Goal: Task Accomplishment & Management: Manage account settings

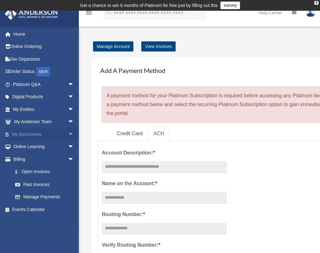
click at [33, 134] on link "My Documents arrow_drop_down" at bounding box center [43, 134] width 79 height 13
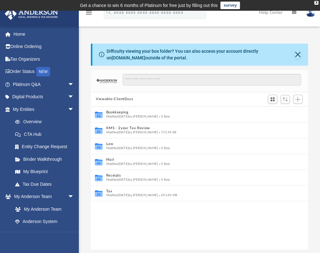
scroll to position [138, 212]
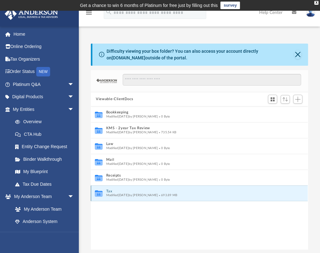
click at [114, 192] on button "Tax" at bounding box center [195, 191] width 178 height 4
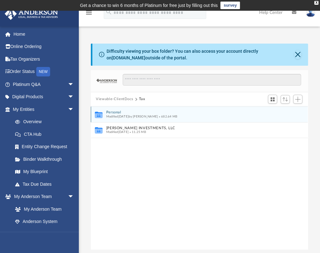
click at [121, 114] on div "Modified [DATE] by [PERSON_NAME] 682.64 MB" at bounding box center [195, 116] width 178 height 4
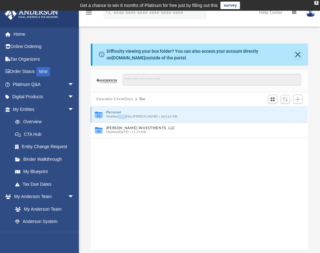
click at [121, 114] on div "Modified [DATE] by [PERSON_NAME] 682.64 MB" at bounding box center [195, 116] width 178 height 4
drag, startPoint x: 121, startPoint y: 114, endPoint x: 111, endPoint y: 111, distance: 10.5
click at [111, 111] on button "Personal" at bounding box center [195, 112] width 178 height 4
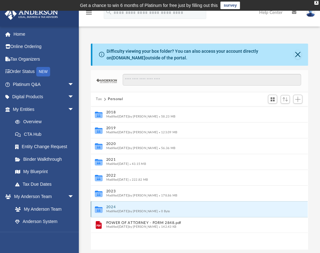
click at [129, 207] on button "2024" at bounding box center [195, 207] width 178 height 4
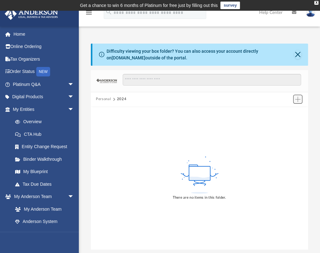
click at [299, 101] on span "Add" at bounding box center [297, 99] width 5 height 5
click at [285, 112] on li "Upload" at bounding box center [289, 111] width 20 height 7
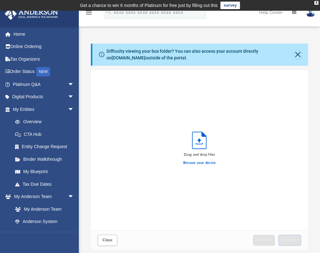
scroll to position [155, 212]
click at [199, 164] on label "Browse your device" at bounding box center [199, 163] width 33 height 6
click at [0, 0] on input "Browse your device" at bounding box center [0, 0] width 0 height 0
click at [108, 242] on span "Close" at bounding box center [107, 240] width 10 height 4
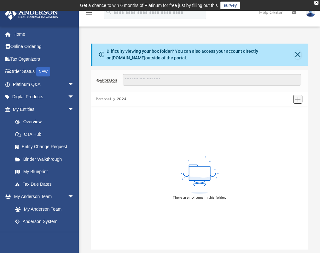
click at [296, 100] on span "Add" at bounding box center [297, 99] width 5 height 5
click at [288, 121] on li "New Folder" at bounding box center [289, 121] width 20 height 7
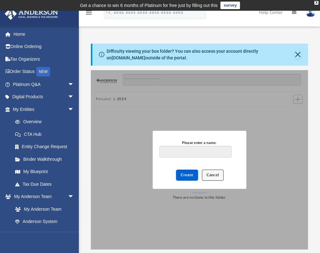
click at [213, 173] on span "Cancel" at bounding box center [213, 175] width 13 height 4
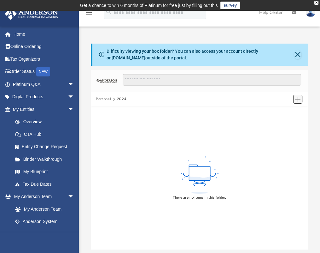
click at [295, 101] on span "Add" at bounding box center [297, 99] width 5 height 5
click at [286, 111] on li "Upload" at bounding box center [289, 111] width 20 height 7
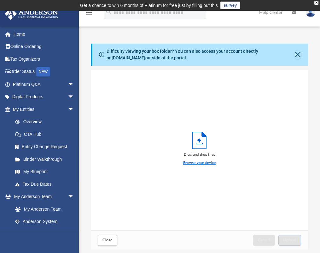
click at [198, 162] on label "Browse your device" at bounding box center [199, 163] width 33 height 6
click at [0, 0] on input "Browse your device" at bounding box center [0, 0] width 0 height 0
click at [296, 55] on button "Close" at bounding box center [297, 54] width 7 height 9
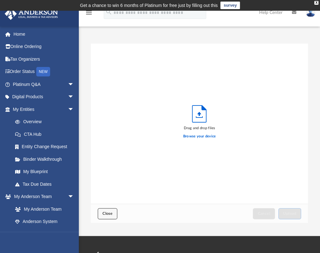
click at [108, 212] on span "Close" at bounding box center [107, 213] width 10 height 4
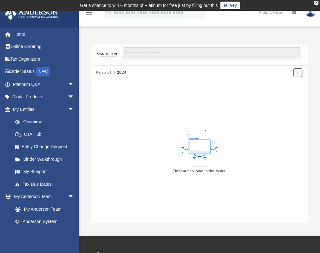
click at [296, 73] on span "Add" at bounding box center [297, 72] width 5 height 5
click at [288, 96] on li "New Folder" at bounding box center [289, 95] width 20 height 7
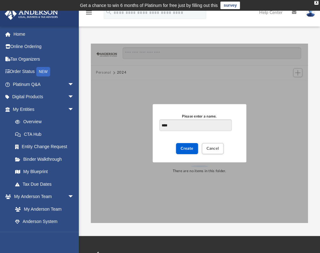
type input "****"
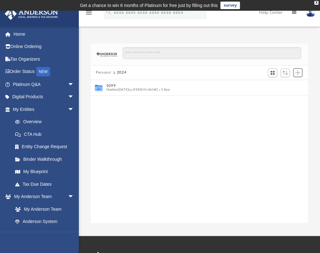
scroll to position [138, 212]
click at [120, 72] on button "2024" at bounding box center [122, 73] width 10 height 6
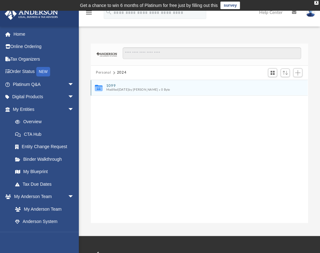
click at [111, 85] on button "1099" at bounding box center [195, 86] width 178 height 4
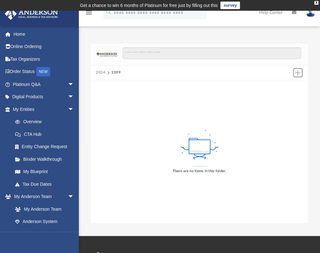
click at [297, 73] on span "Add" at bounding box center [297, 72] width 5 height 5
click at [285, 85] on li "Upload" at bounding box center [289, 85] width 20 height 7
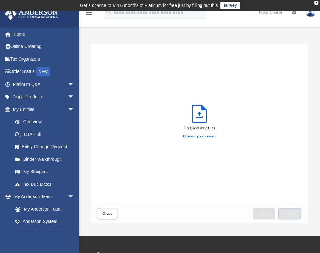
scroll to position [155, 212]
click at [204, 135] on label "Browse your device" at bounding box center [199, 136] width 33 height 6
click at [0, 0] on input "Browse your device" at bounding box center [0, 0] width 0 height 0
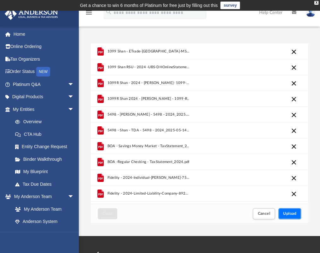
click at [295, 213] on span "Upload" at bounding box center [289, 213] width 13 height 4
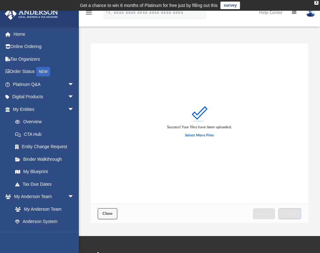
click at [102, 211] on button "Close" at bounding box center [108, 213] width 20 height 11
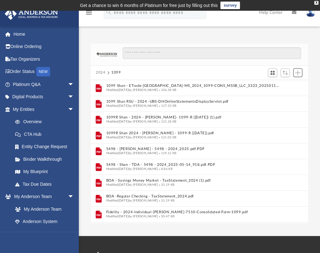
scroll to position [138, 212]
click at [101, 70] on button "2024" at bounding box center [101, 73] width 10 height 6
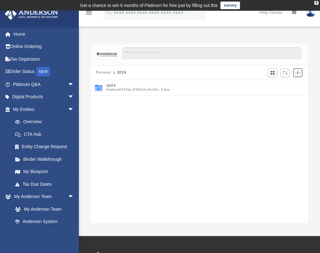
click at [298, 73] on span "Add" at bounding box center [297, 72] width 5 height 5
click at [285, 95] on li "New Folder" at bounding box center [288, 95] width 20 height 7
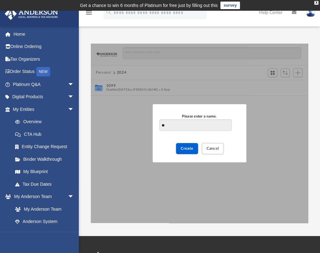
type input "**"
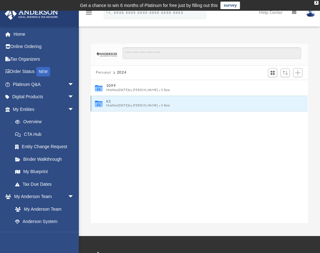
click at [131, 100] on button "K1" at bounding box center [195, 101] width 178 height 4
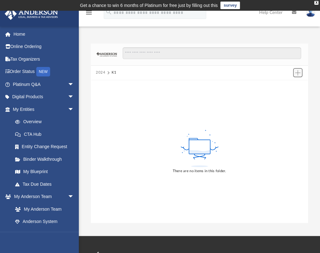
click at [297, 74] on span "Add" at bounding box center [297, 72] width 5 height 5
click at [285, 86] on li "Upload" at bounding box center [289, 85] width 20 height 7
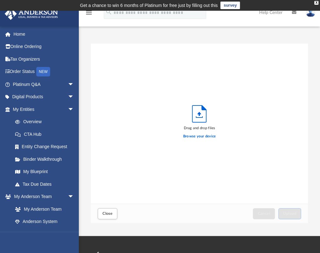
scroll to position [155, 212]
click at [203, 136] on label "Browse your device" at bounding box center [199, 136] width 33 height 6
click at [0, 0] on input "Browse your device" at bounding box center [0, 0] width 0 height 0
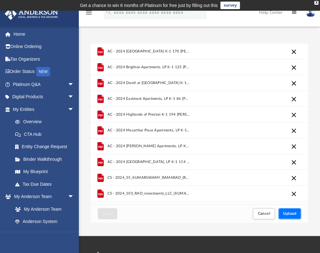
click at [290, 213] on span "Upload" at bounding box center [289, 213] width 13 height 4
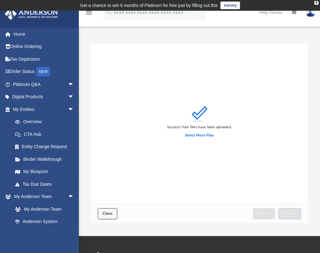
click at [111, 213] on span "Close" at bounding box center [107, 213] width 10 height 4
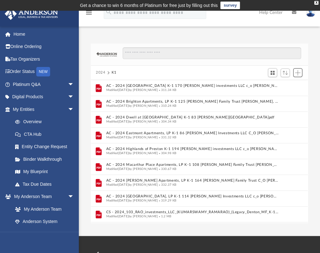
scroll to position [138, 212]
click at [100, 72] on button "2024" at bounding box center [101, 73] width 10 height 6
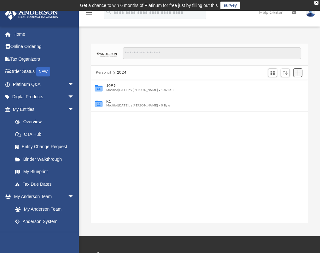
click at [298, 72] on span "Add" at bounding box center [297, 72] width 5 height 5
click at [288, 93] on li "New Folder" at bounding box center [289, 95] width 20 height 7
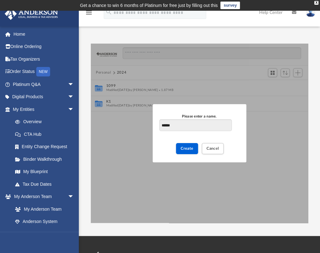
type input "******"
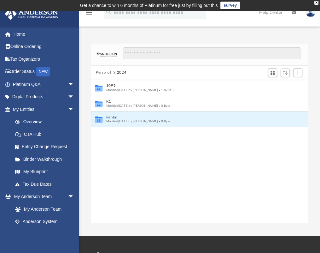
click at [114, 118] on button "Rental" at bounding box center [195, 117] width 178 height 4
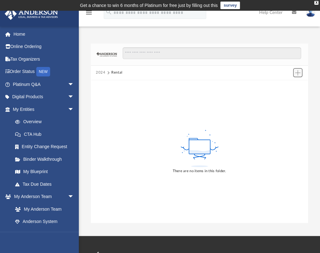
click at [296, 74] on span "Add" at bounding box center [297, 72] width 5 height 5
click at [286, 85] on li "Upload" at bounding box center [289, 85] width 20 height 7
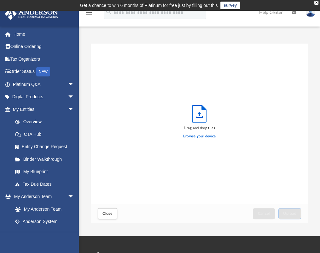
scroll to position [155, 212]
click at [202, 135] on label "Browse your device" at bounding box center [199, 136] width 33 height 6
click at [0, 0] on input "Browse your device" at bounding box center [0, 0] width 0 height 0
click at [125, 64] on div "Drag and drop files Browse your device" at bounding box center [199, 124] width 217 height 160
click at [203, 136] on label "Browse your device" at bounding box center [199, 136] width 33 height 6
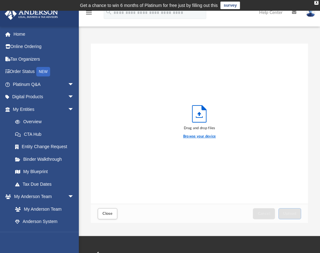
click at [0, 0] on input "Browse your device" at bounding box center [0, 0] width 0 height 0
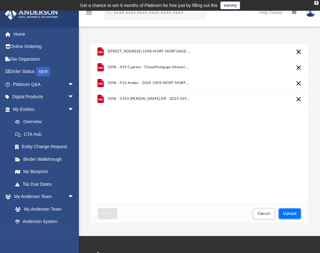
click at [293, 210] on button "Upload" at bounding box center [289, 213] width 23 height 11
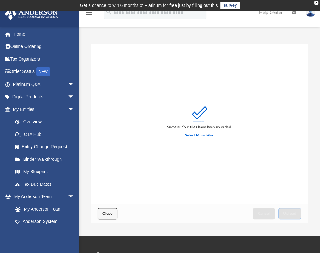
click at [107, 214] on span "Close" at bounding box center [107, 213] width 10 height 4
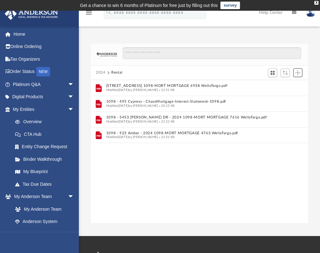
scroll to position [138, 212]
click at [102, 72] on button "2024" at bounding box center [101, 73] width 10 height 6
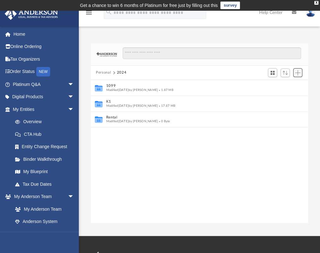
click at [296, 73] on span "Add" at bounding box center [297, 72] width 5 height 5
click at [284, 95] on li "New Folder" at bounding box center [289, 95] width 20 height 7
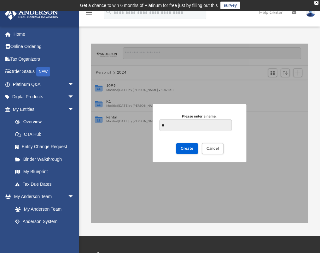
type input "**"
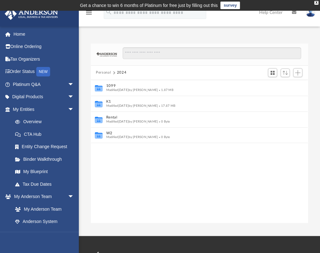
click at [94, 162] on div "Collaborated Folder 1099 Modified [DATE] by [PERSON_NAME] 1.87 MB Collaborated …" at bounding box center [199, 151] width 217 height 143
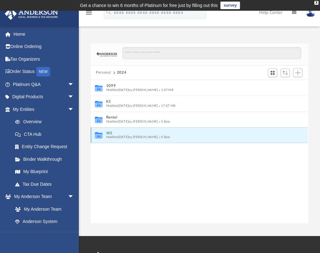
click at [123, 133] on button "W2" at bounding box center [195, 133] width 178 height 4
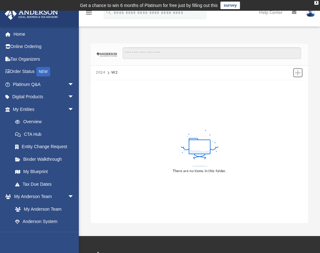
click at [299, 73] on span "Add" at bounding box center [297, 72] width 5 height 5
click at [287, 84] on li "Upload" at bounding box center [289, 85] width 20 height 7
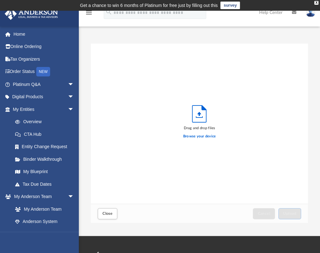
scroll to position [155, 212]
click at [197, 138] on label "Browse your device" at bounding box center [199, 136] width 33 height 6
click at [0, 0] on input "Browse your device" at bounding box center [0, 0] width 0 height 0
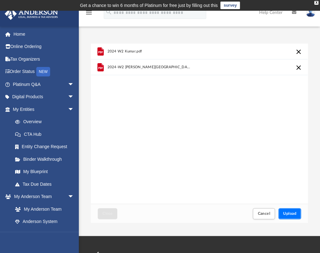
click at [288, 211] on button "Upload" at bounding box center [289, 213] width 23 height 11
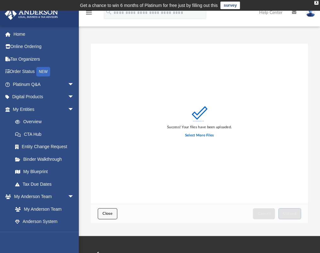
click at [111, 211] on button "Close" at bounding box center [108, 213] width 20 height 11
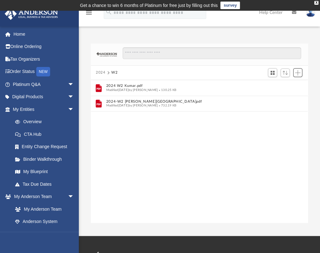
scroll to position [138, 212]
click at [101, 72] on button "2024" at bounding box center [101, 73] width 10 height 6
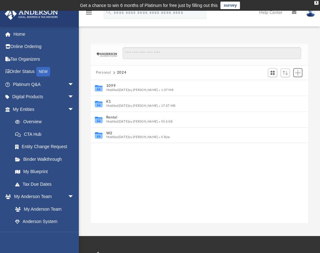
click at [297, 72] on span "Add" at bounding box center [297, 72] width 5 height 5
click at [285, 86] on li "Upload" at bounding box center [289, 85] width 20 height 7
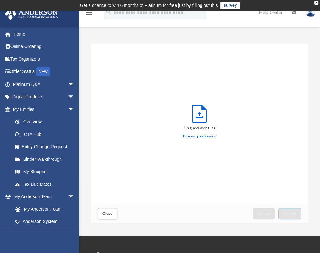
scroll to position [155, 212]
click at [208, 137] on label "Browse your device" at bounding box center [199, 136] width 33 height 6
click at [0, 0] on input "Browse your device" at bounding box center [0, 0] width 0 height 0
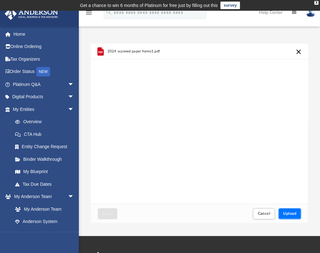
click at [294, 212] on span "Upload" at bounding box center [289, 213] width 13 height 4
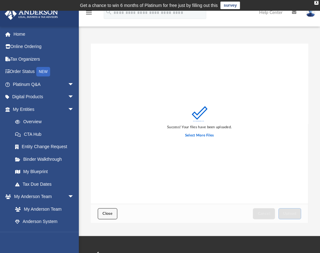
click at [109, 211] on button "Close" at bounding box center [108, 213] width 20 height 11
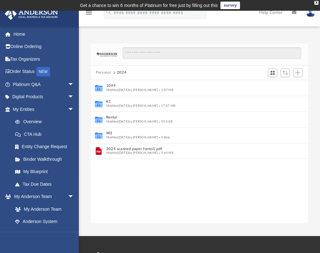
click at [223, 176] on div "Collaborated Folder 1099 Modified [DATE] by [PERSON_NAME] 1.87 MB Collaborated …" at bounding box center [199, 151] width 217 height 143
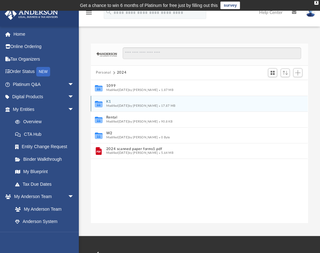
click at [146, 107] on span "Modified [DATE] by [PERSON_NAME]" at bounding box center [132, 105] width 52 height 3
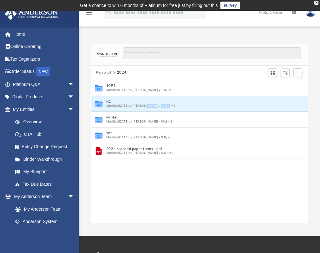
click at [146, 107] on span "Modified [DATE] by [PERSON_NAME]" at bounding box center [132, 105] width 52 height 3
click at [165, 166] on div "Collaborated Folder 1099 Modified [DATE] by [PERSON_NAME] 1.87 MB Collaborated …" at bounding box center [199, 151] width 217 height 143
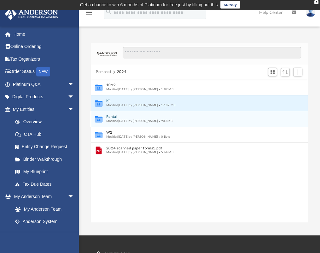
scroll to position [0, 0]
